Goal: Task Accomplishment & Management: Use online tool/utility

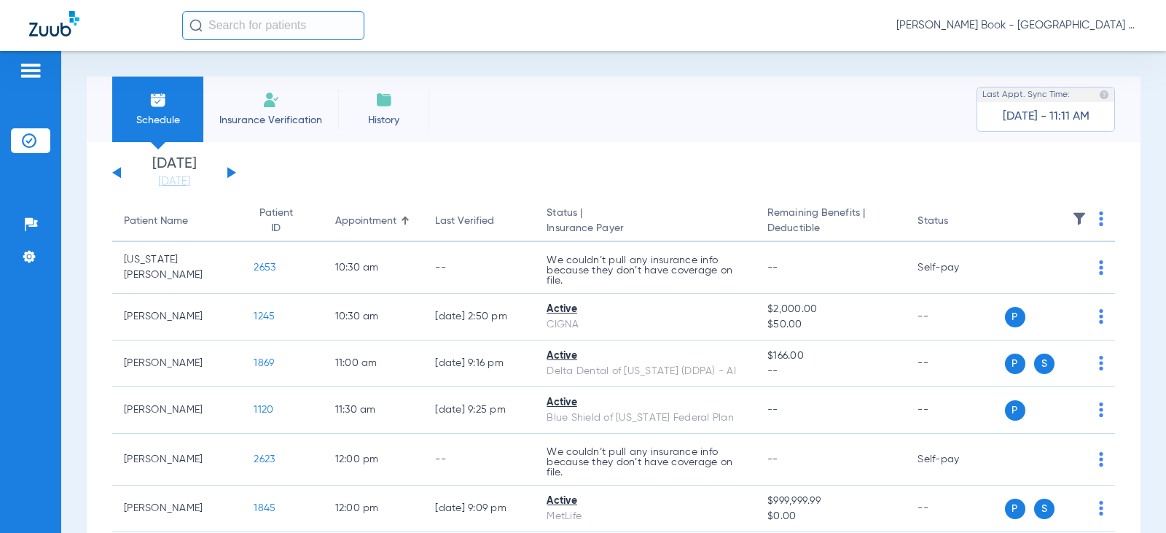
click at [227, 173] on button at bounding box center [231, 172] width 9 height 11
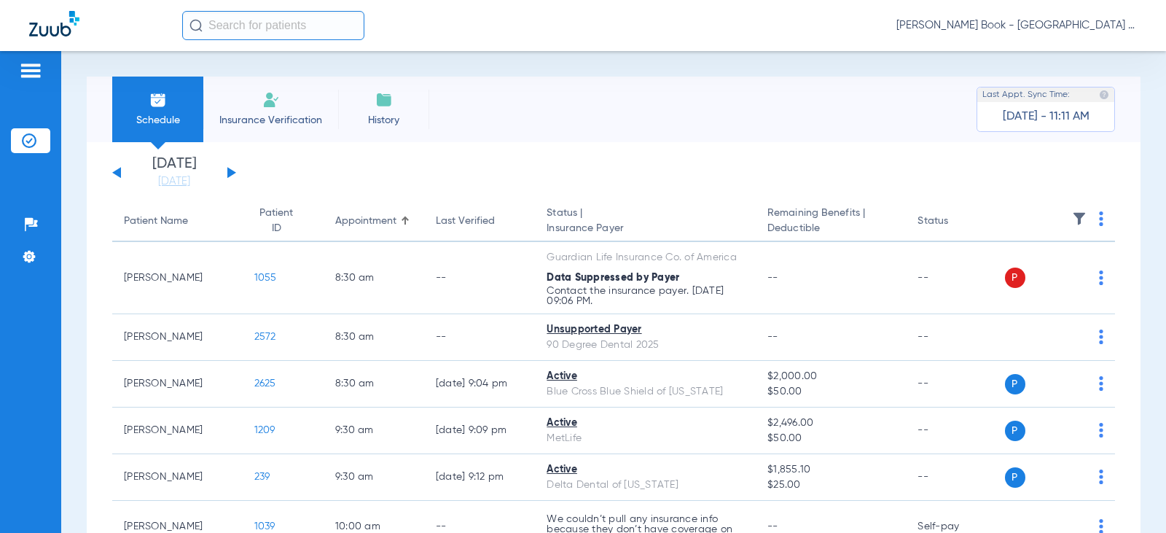
click at [273, 109] on li "Insurance Verification" at bounding box center [270, 110] width 135 height 66
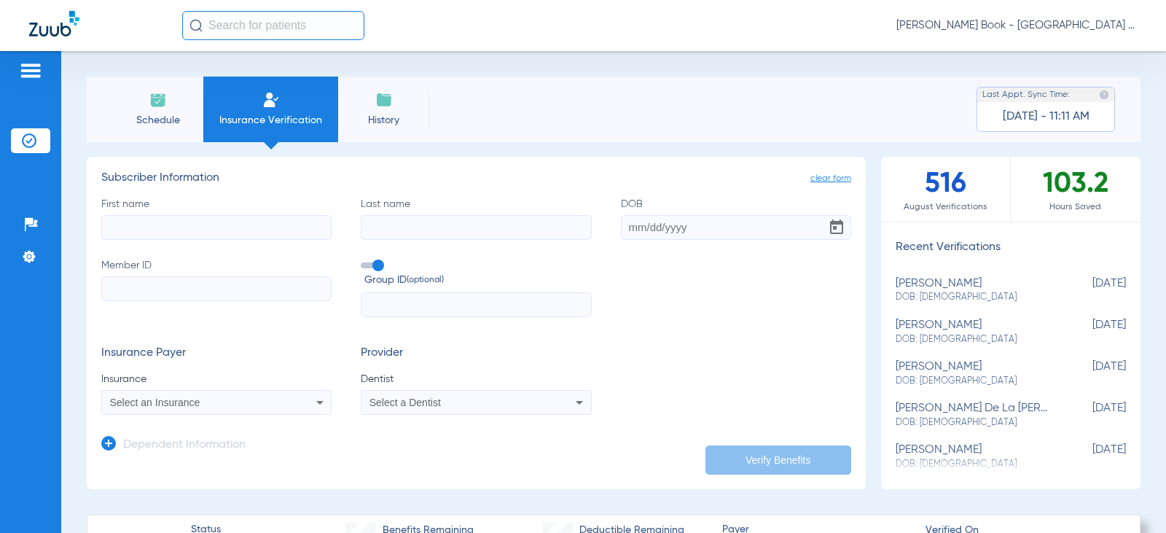
click at [179, 230] on input "First name" at bounding box center [216, 227] width 230 height 25
type input "[PERSON_NAME]"
type input "[DATE]"
click at [168, 284] on input "Member ID" at bounding box center [216, 288] width 230 height 25
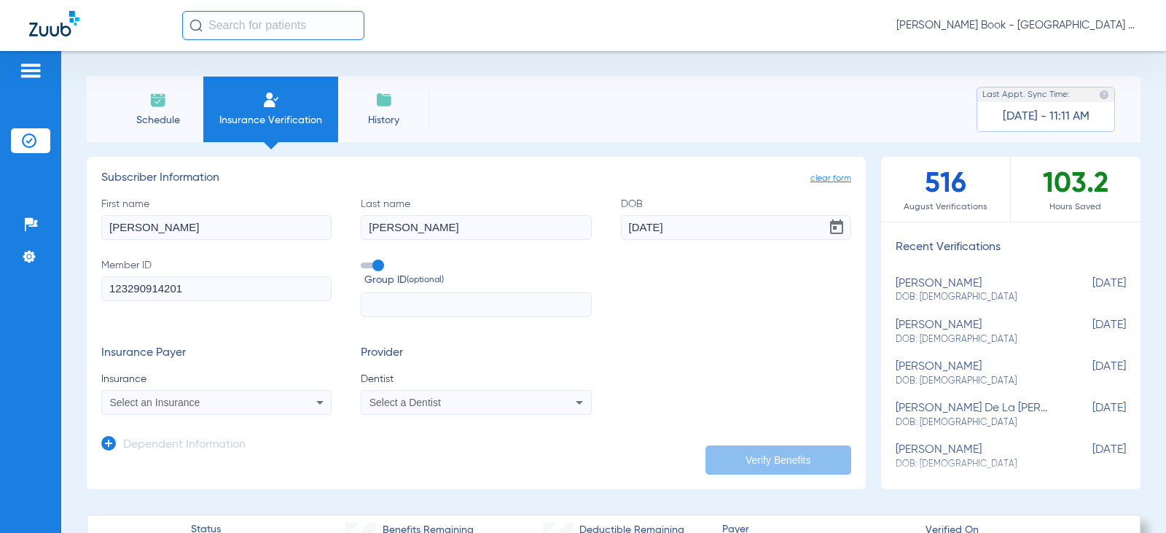
type input "123290914201"
click at [419, 300] on input "text" at bounding box center [476, 304] width 230 height 25
type input "02408-01111"
click at [250, 404] on div "Select an Insurance" at bounding box center [195, 402] width 171 height 10
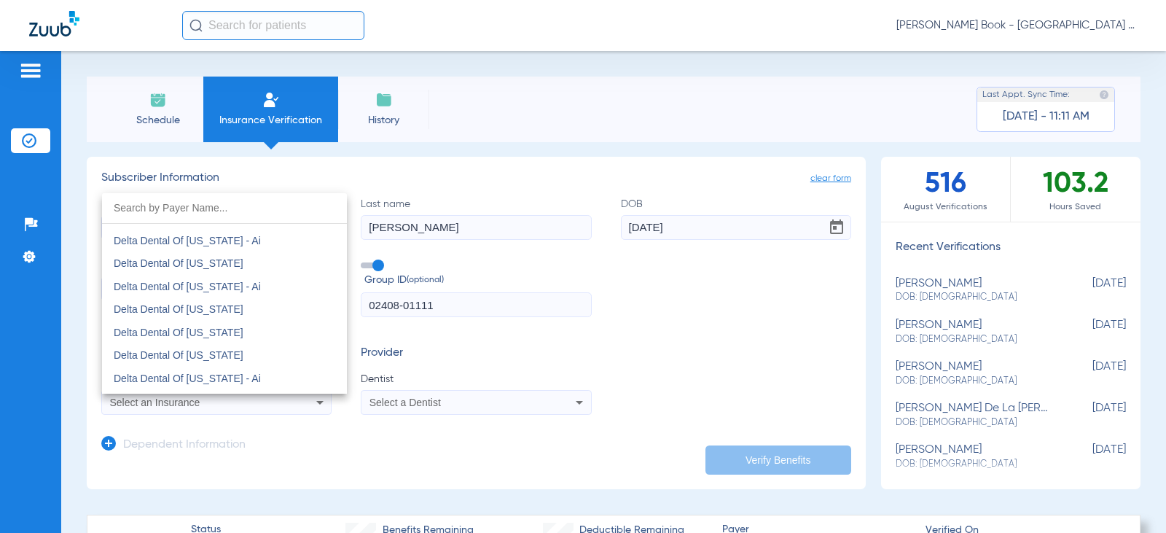
scroll to position [3571, 0]
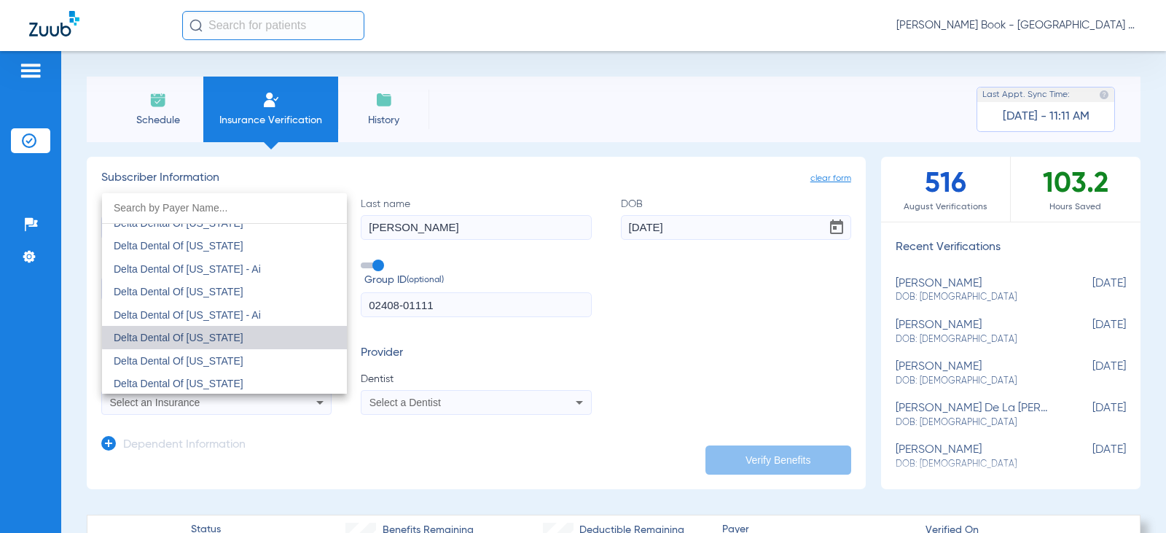
click at [240, 333] on span "Delta Dental Of [US_STATE]" at bounding box center [179, 338] width 130 height 12
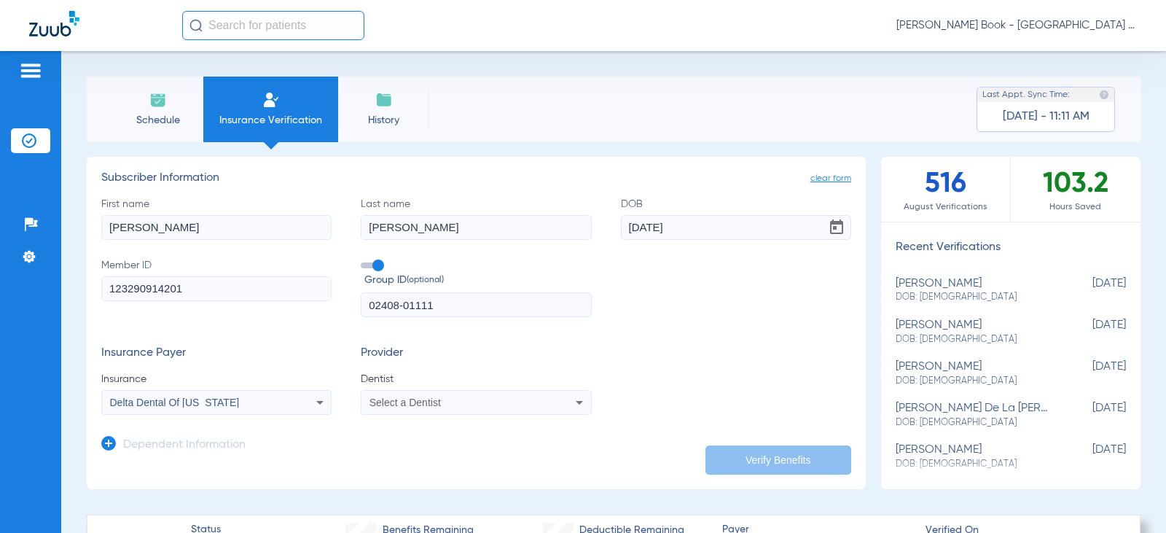
click at [418, 405] on span "Select a Dentist" at bounding box center [404, 402] width 71 height 12
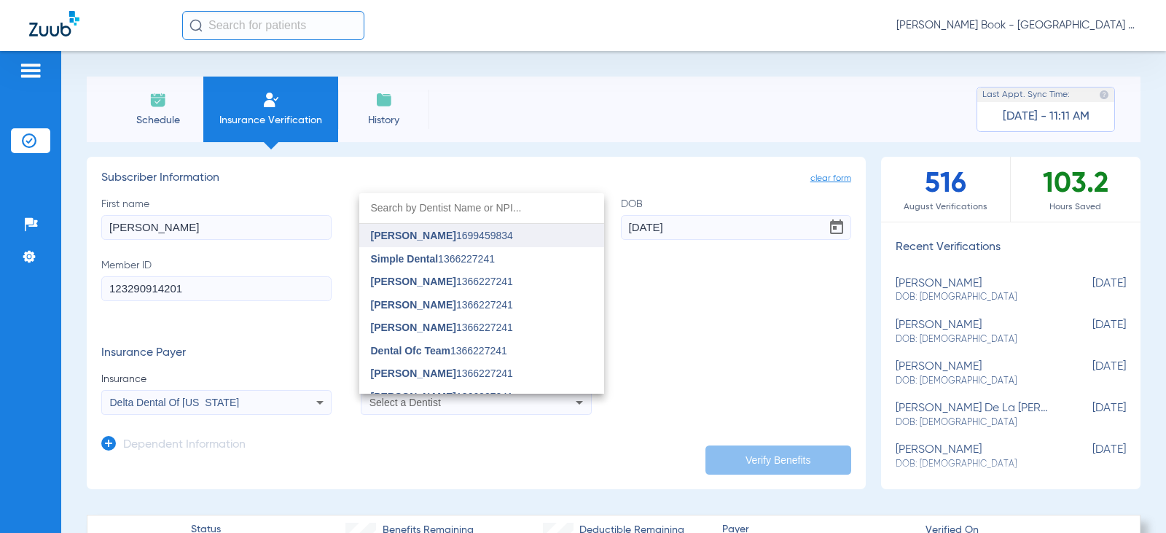
click at [420, 234] on span "[PERSON_NAME]" at bounding box center [413, 236] width 85 height 12
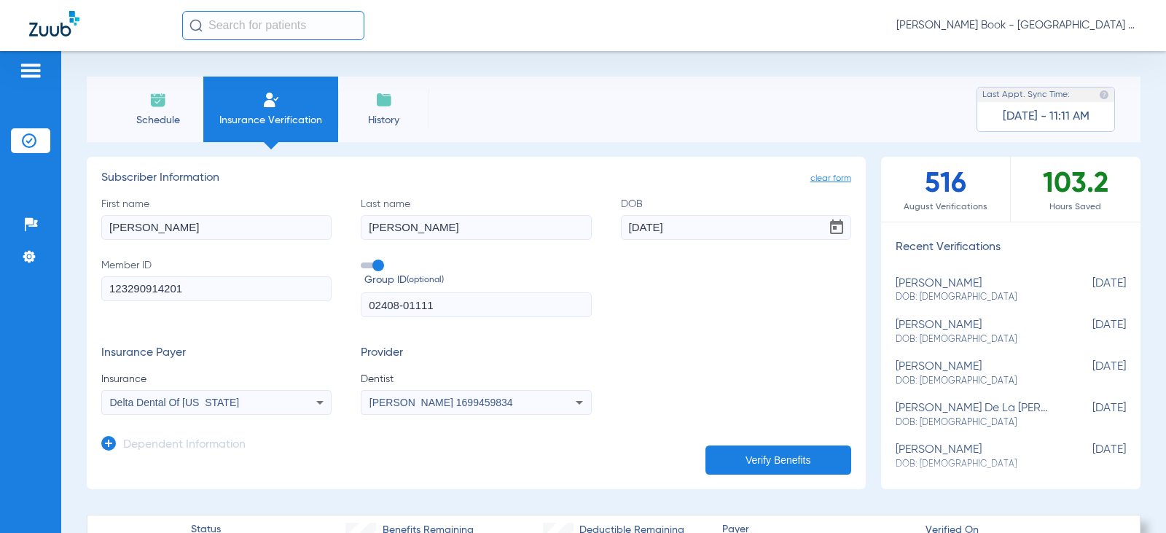
click at [757, 452] on button "Verify Benefits" at bounding box center [778, 459] width 146 height 29
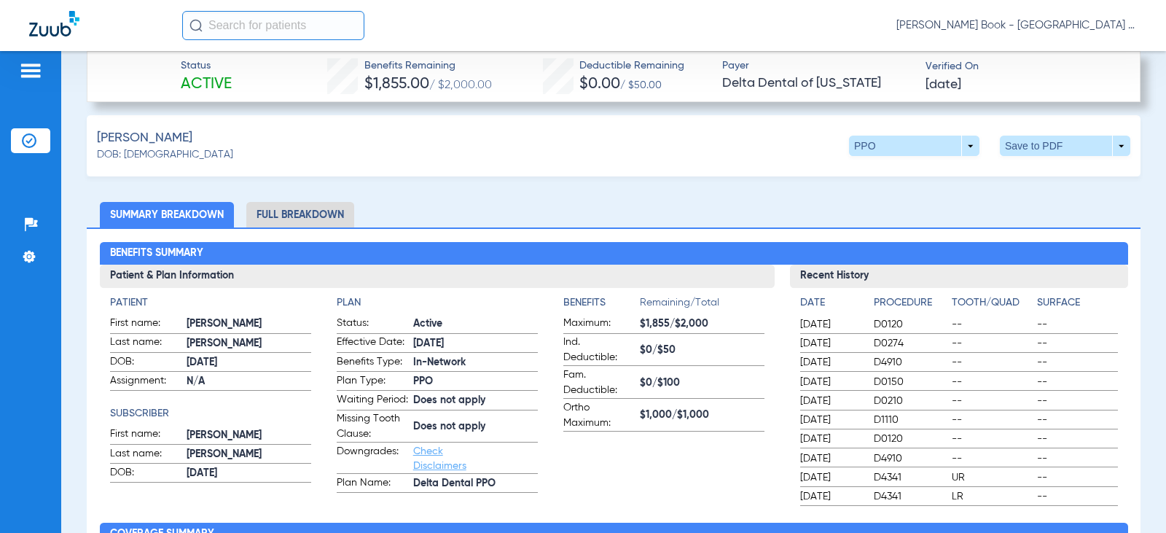
scroll to position [437, 0]
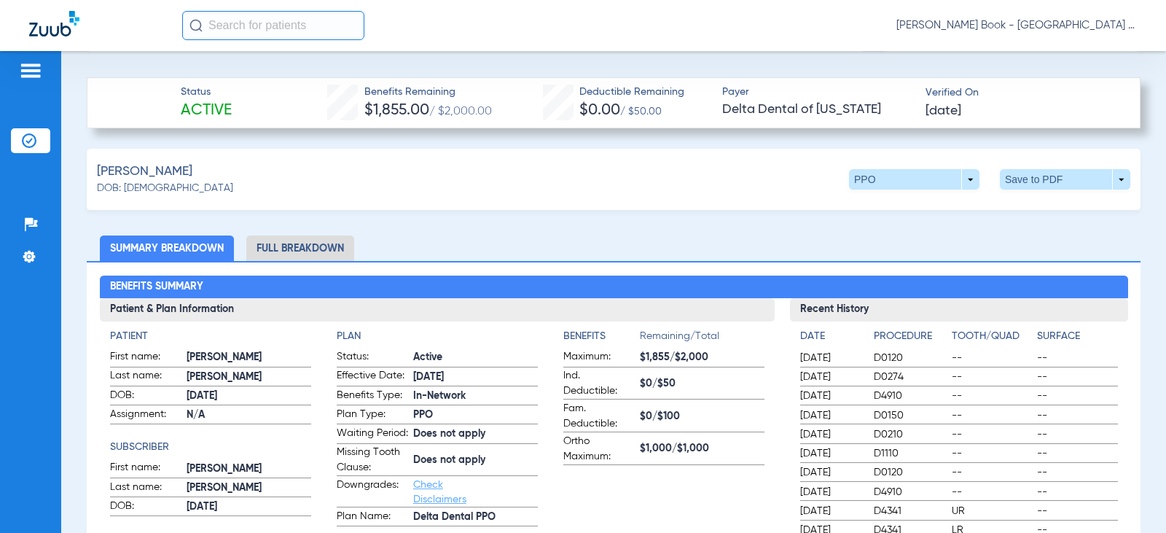
click at [372, 184] on div "[PERSON_NAME]: [DEMOGRAPHIC_DATA] PPO arrow_drop_down Save to PDF arrow_drop_do…" at bounding box center [614, 179] width 1054 height 61
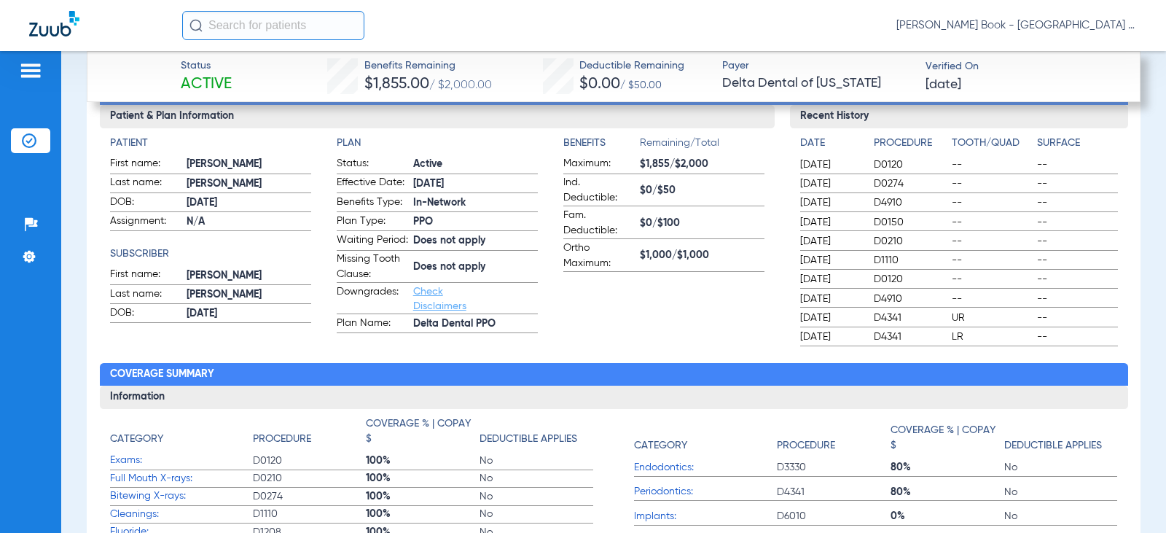
scroll to position [656, 0]
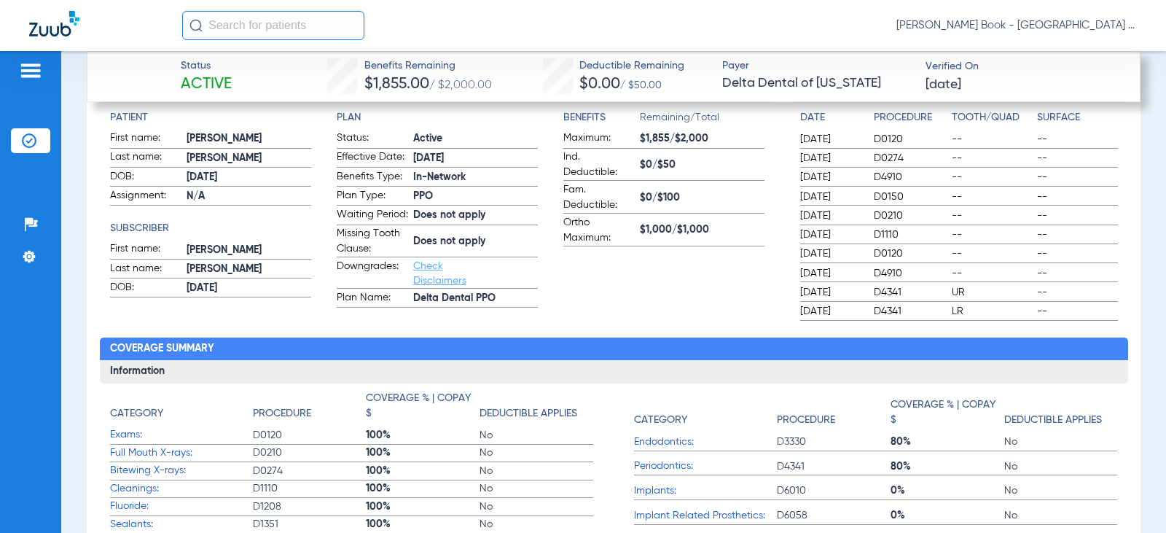
click at [895, 177] on span "D4910" at bounding box center [910, 177] width 73 height 15
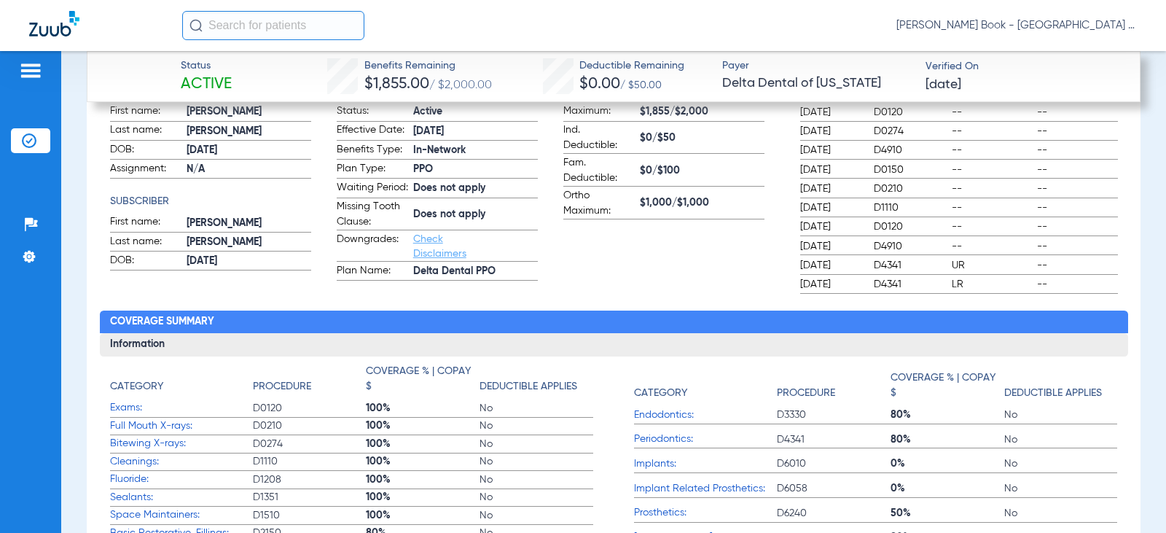
scroll to position [649, 0]
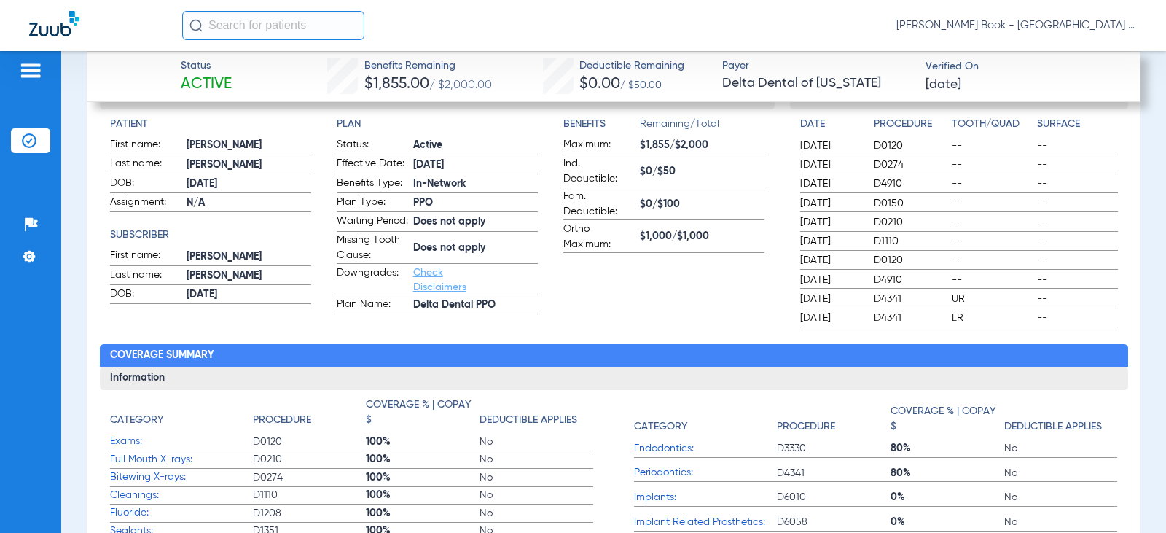
click at [424, 285] on link "Check Disclaimers" at bounding box center [439, 279] width 53 height 25
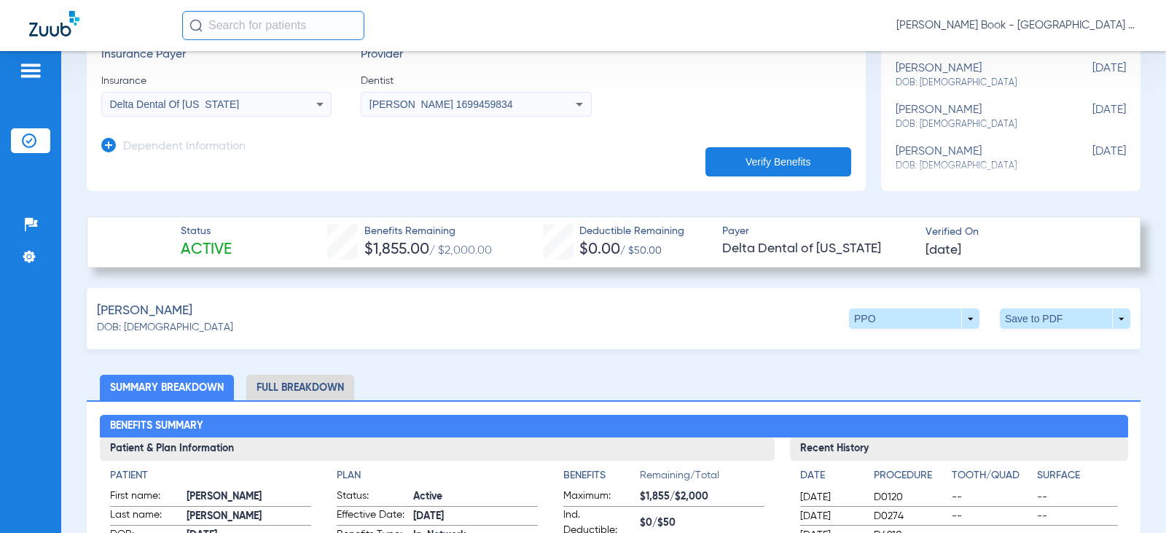
scroll to position [285, 0]
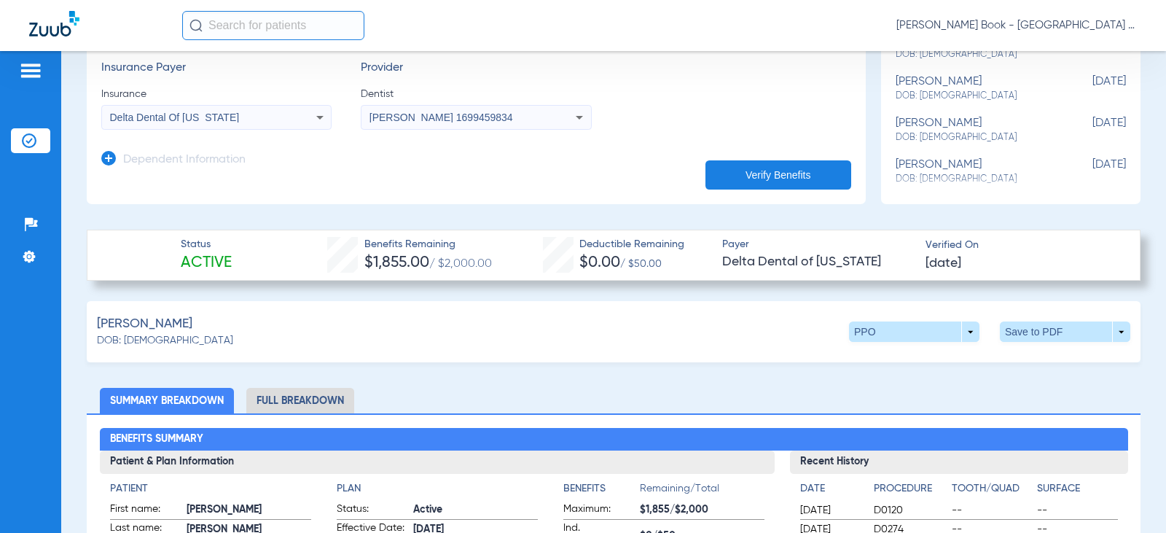
click at [291, 396] on li "Full Breakdown" at bounding box center [300, 401] width 108 height 26
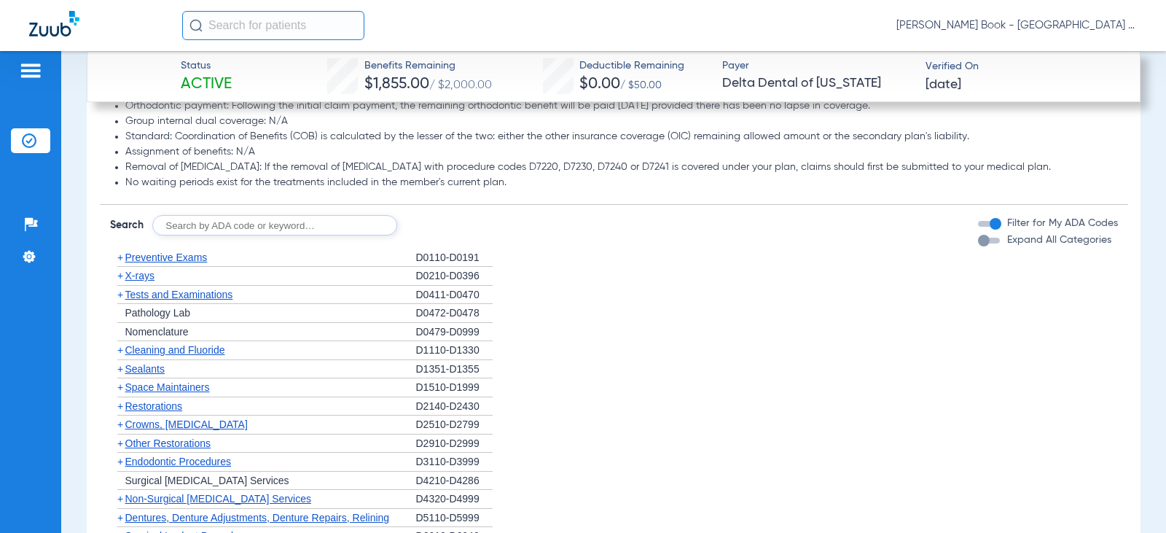
scroll to position [1766, 0]
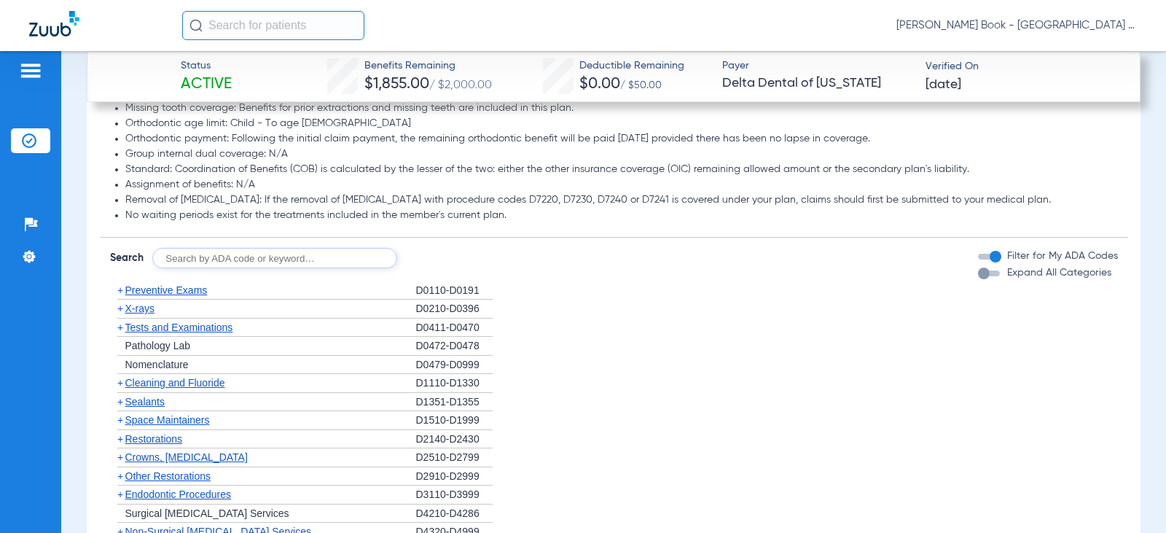
click at [982, 276] on div "button" at bounding box center [989, 273] width 22 height 6
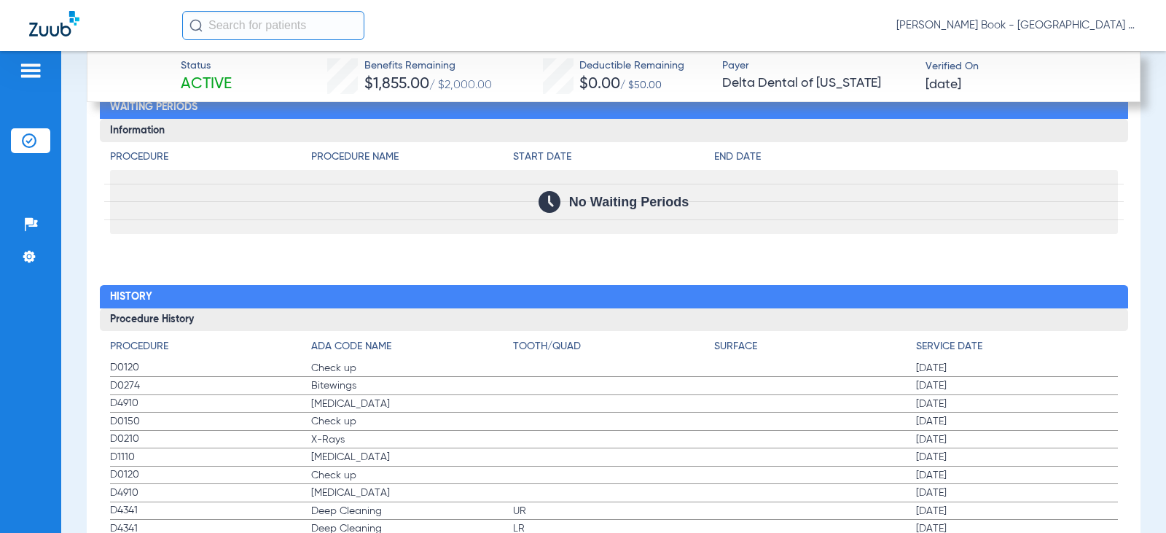
scroll to position [4618, 0]
